Goal: Task Accomplishment & Management: Manage account settings

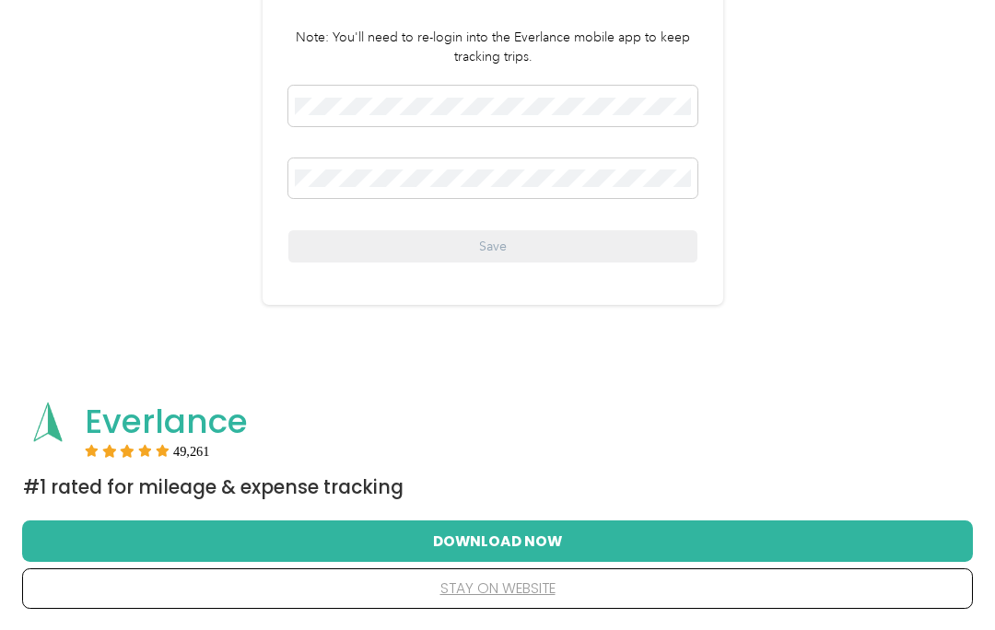
scroll to position [226, 0]
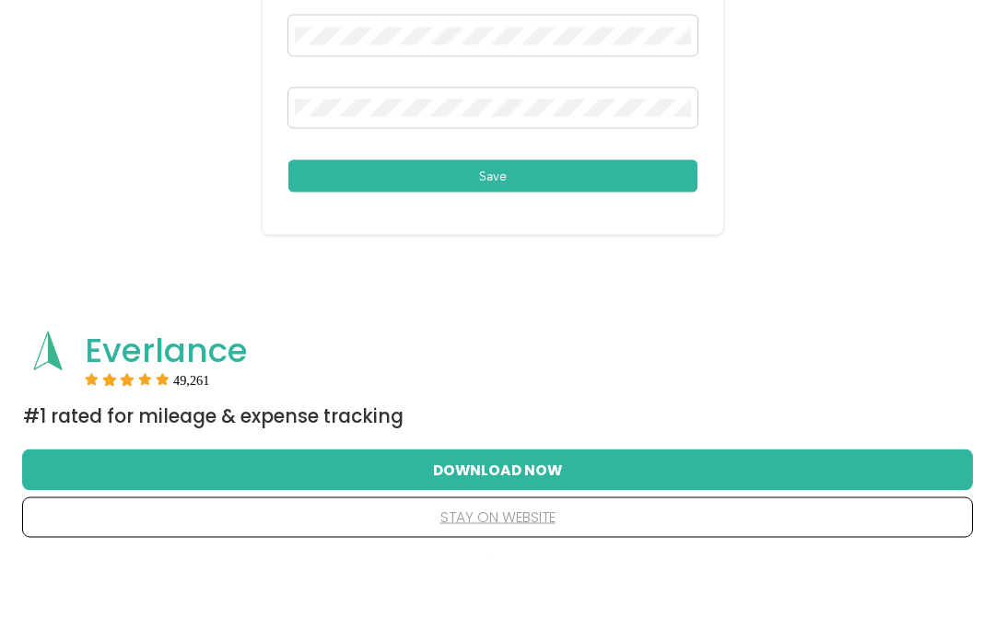
click at [503, 231] on button "Save" at bounding box center [492, 247] width 409 height 32
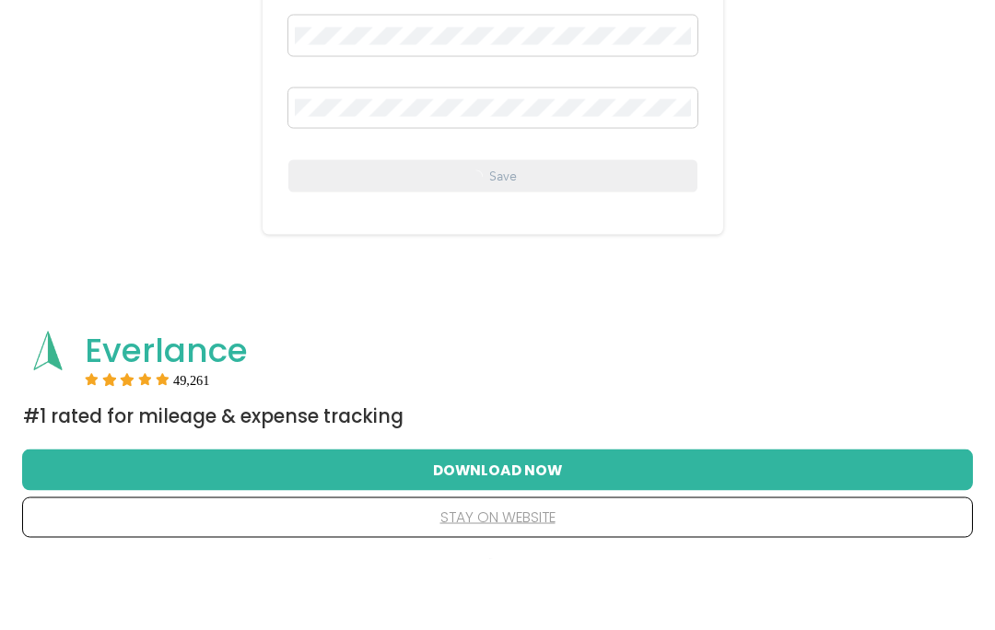
scroll to position [240, 0]
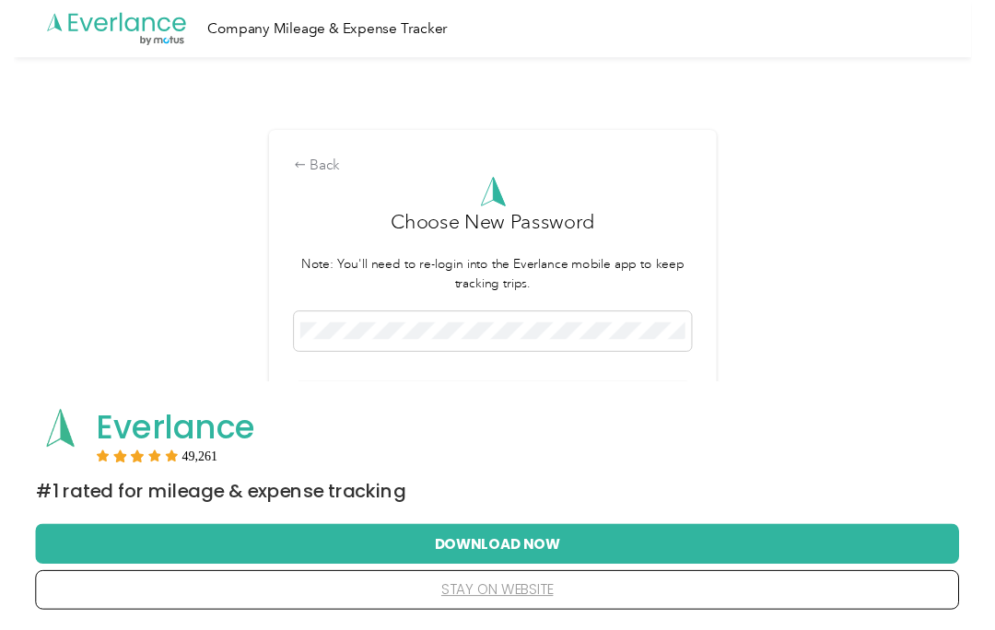
scroll to position [18, 0]
